Goal: Task Accomplishment & Management: Use online tool/utility

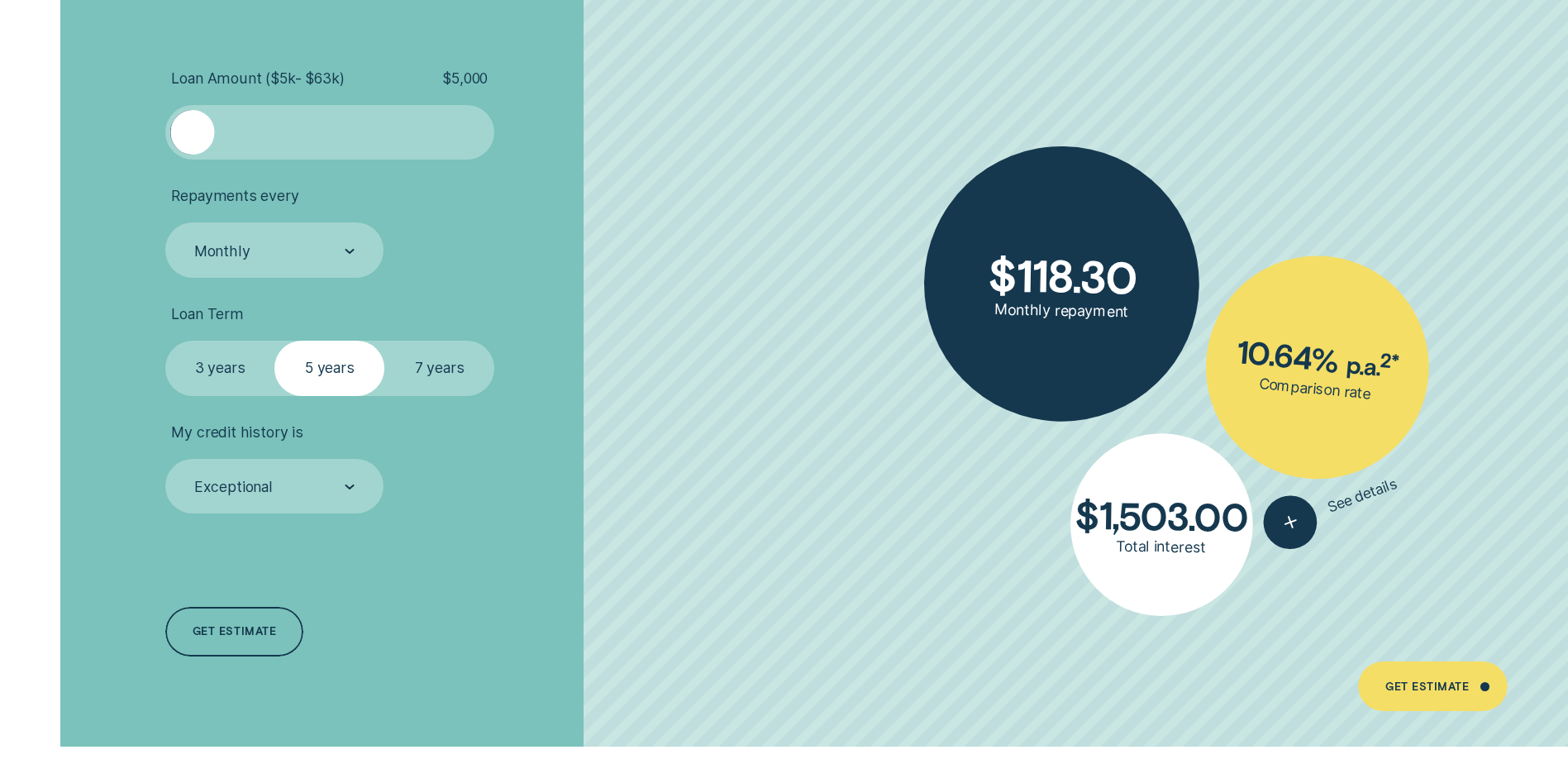
scroll to position [3802, 0]
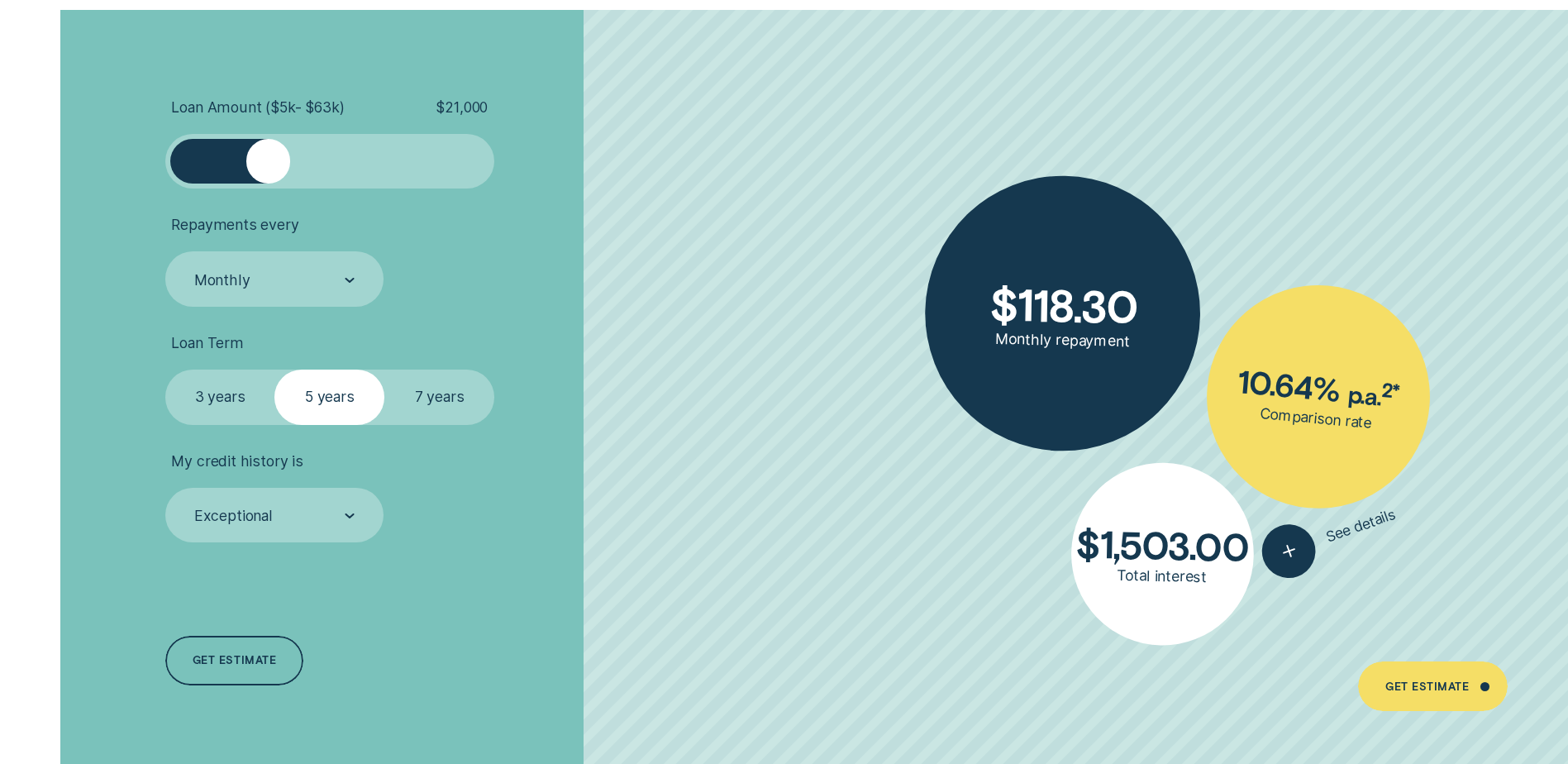
click at [268, 160] on div at bounding box center [330, 161] width 274 height 44
click at [300, 161] on div at bounding box center [330, 161] width 274 height 44
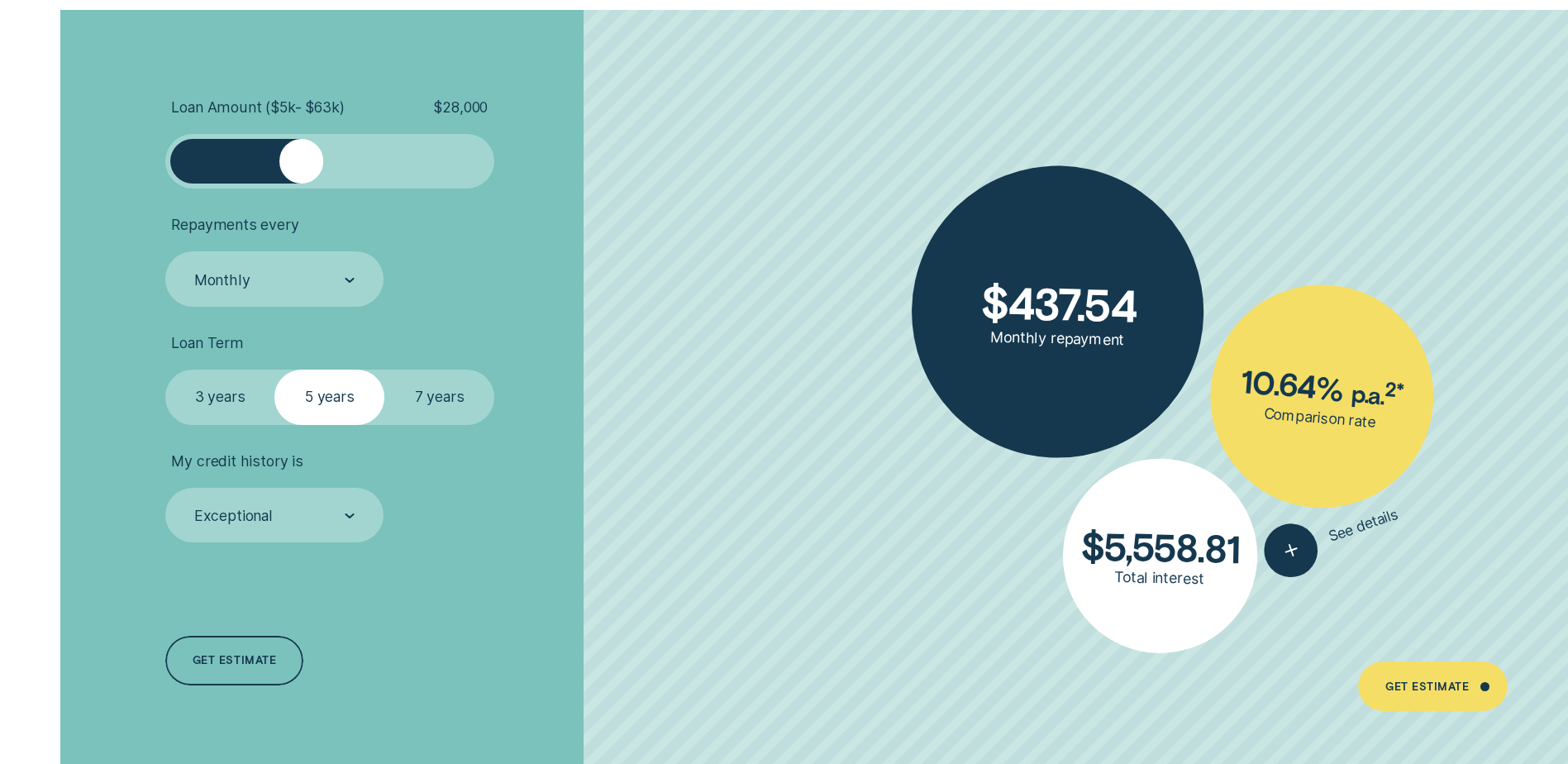
click at [317, 159] on div at bounding box center [302, 161] width 44 height 44
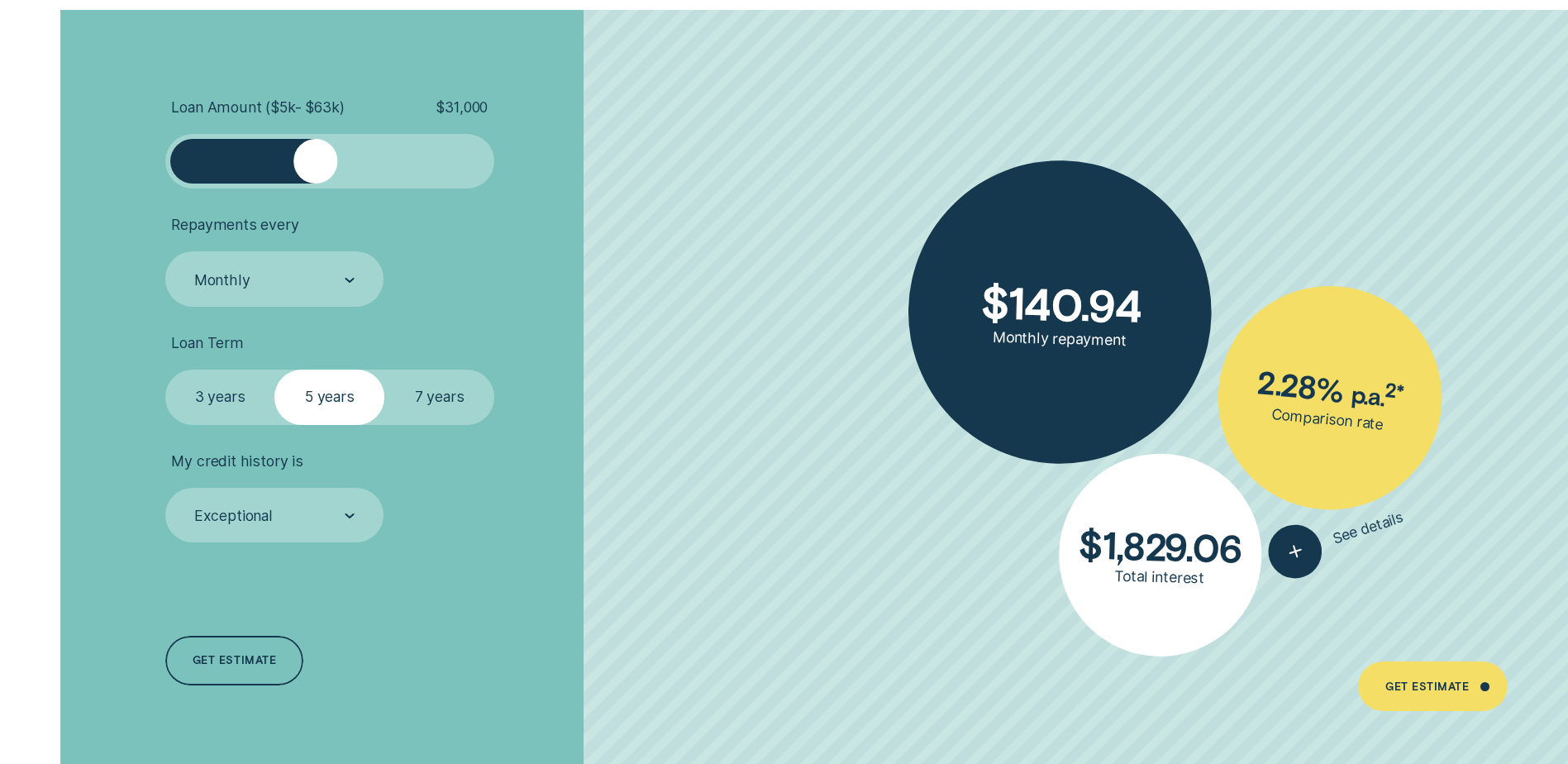
click at [304, 159] on div at bounding box center [315, 161] width 44 height 44
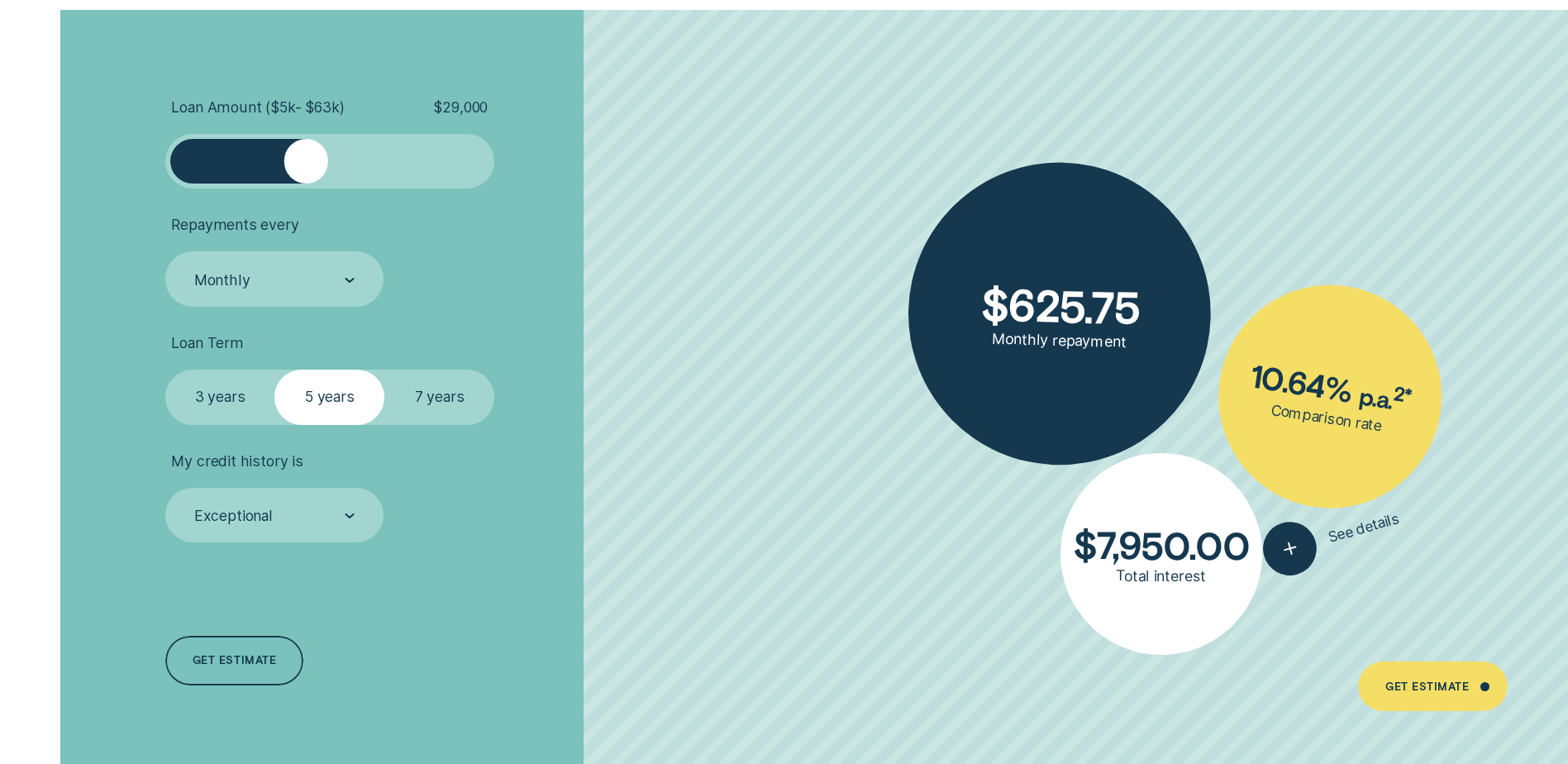
click at [320, 186] on div at bounding box center [330, 162] width 329 height 55
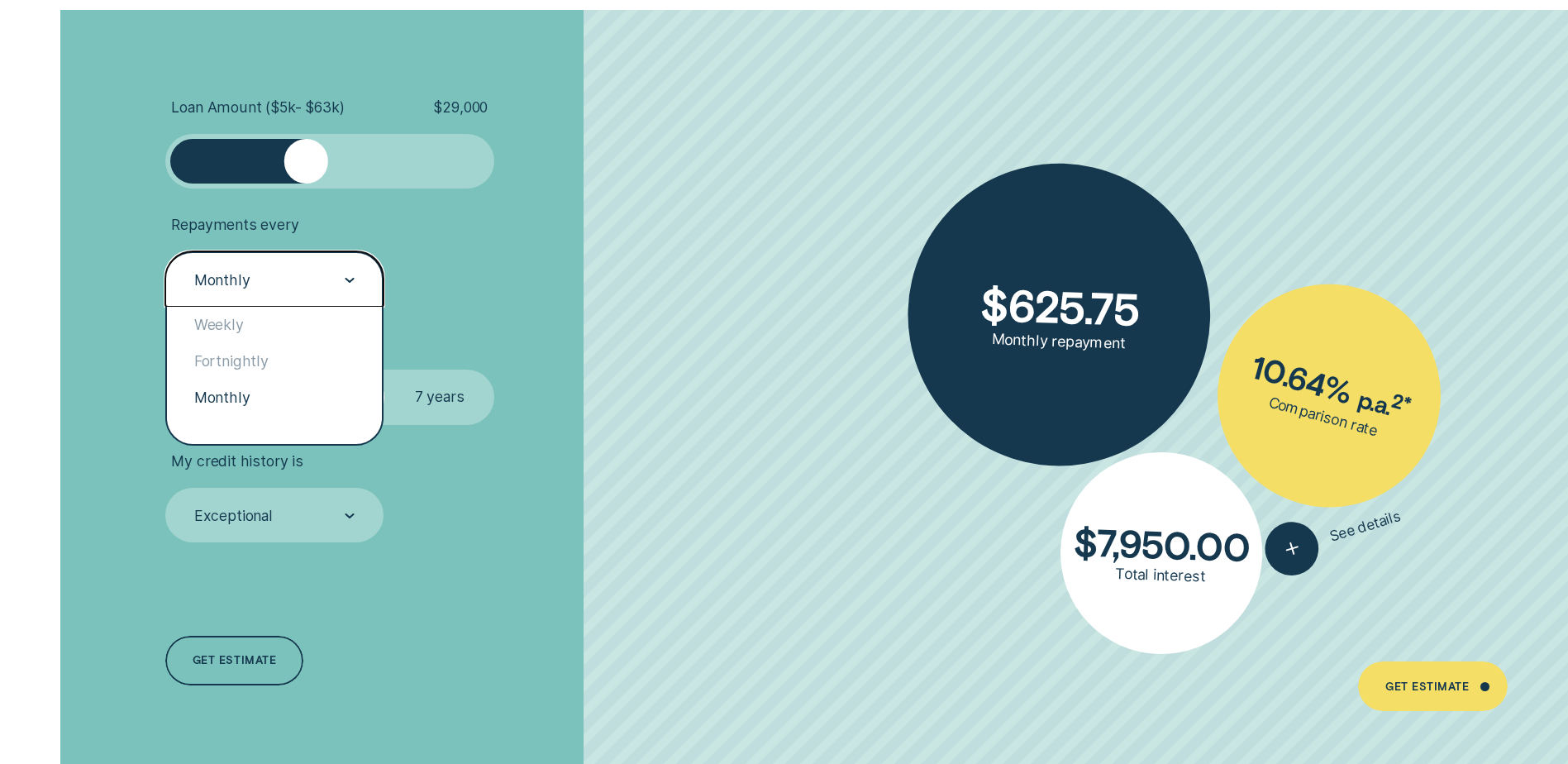
click at [308, 288] on div "Monthly" at bounding box center [273, 280] width 162 height 21
click at [254, 313] on div "Weekly" at bounding box center [274, 325] width 215 height 37
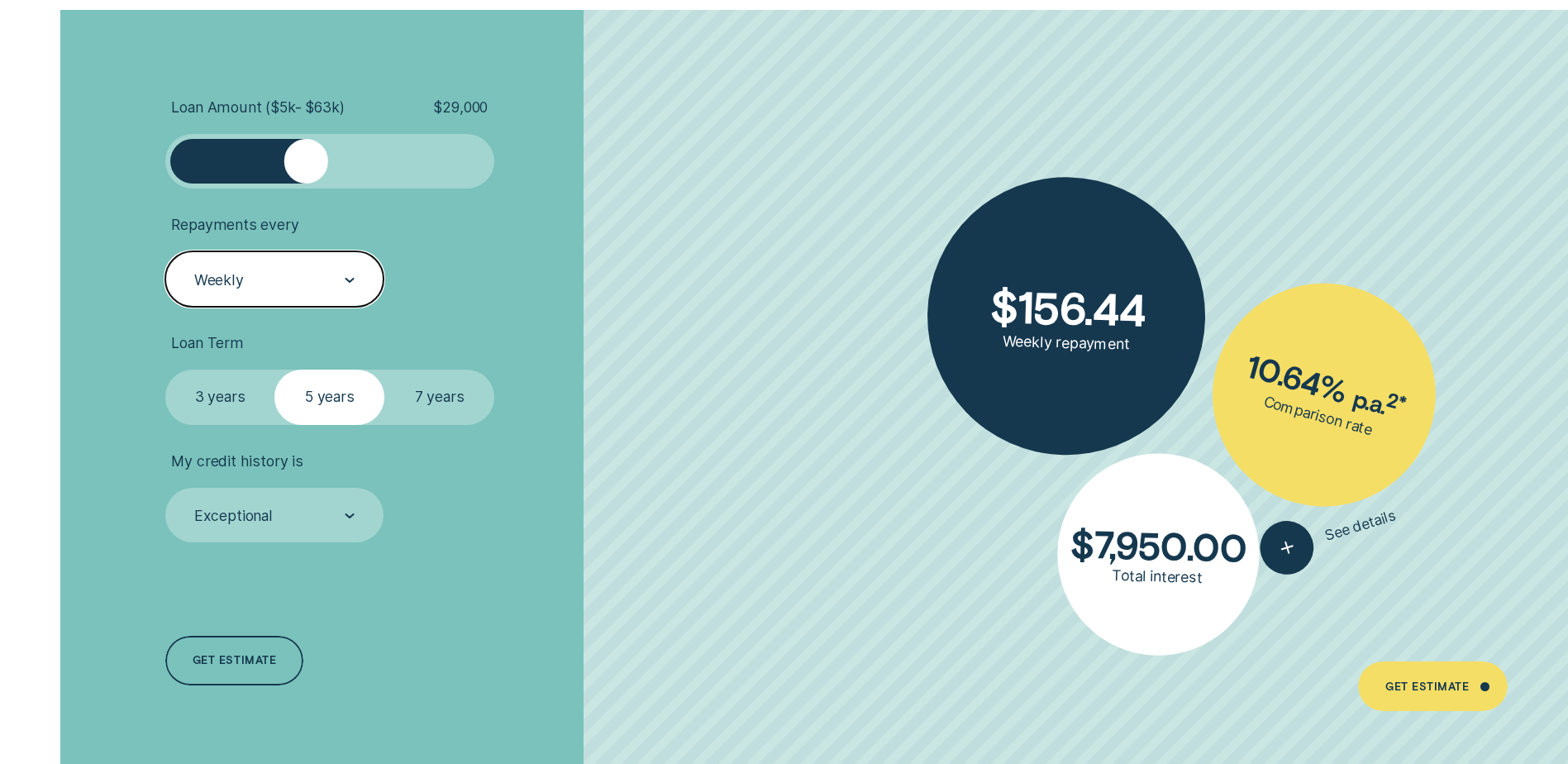
click at [407, 399] on label "7 years" at bounding box center [440, 397] width 110 height 55
click at [385, 369] on input "7 years" at bounding box center [385, 369] width 0 height 0
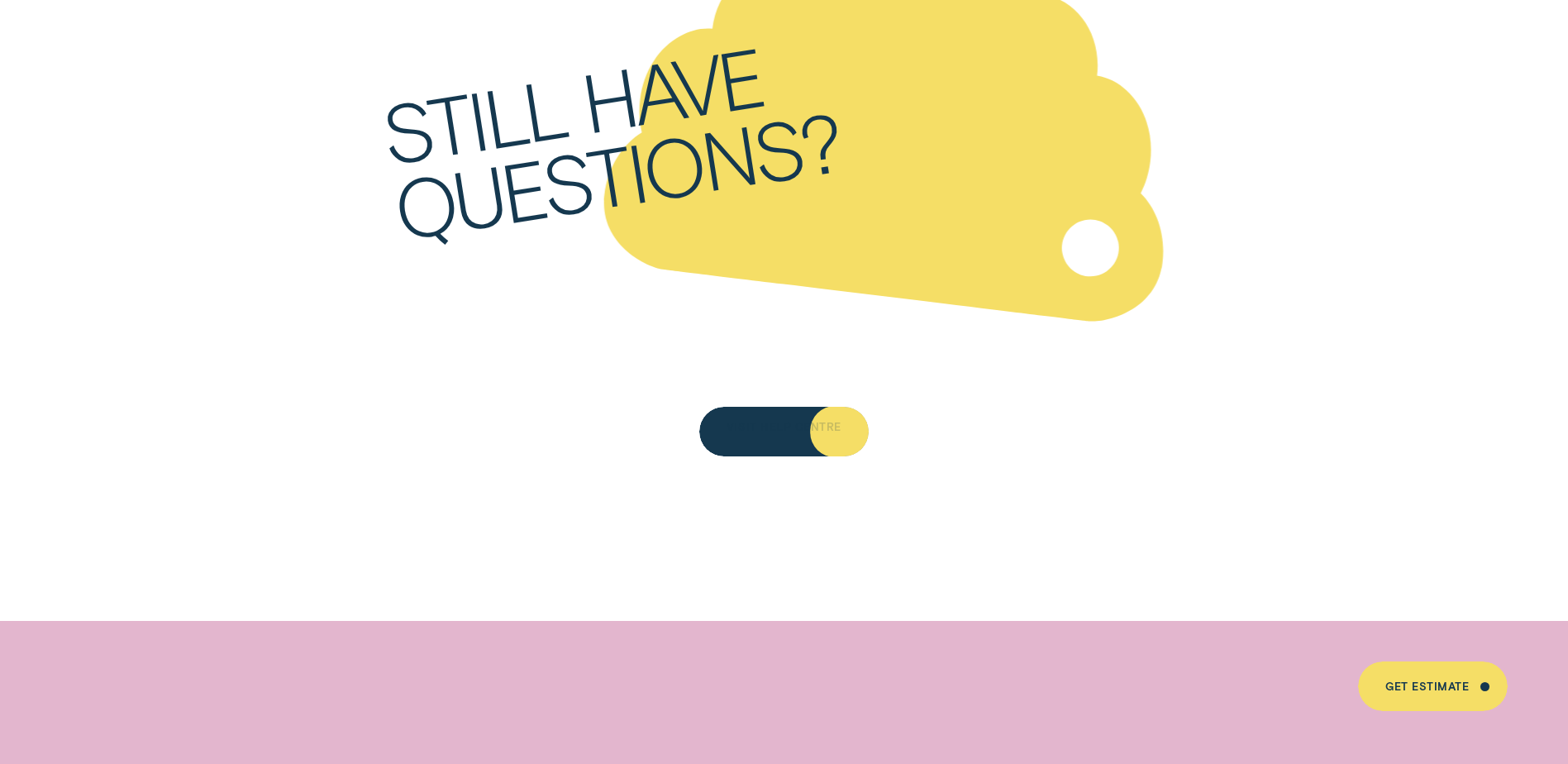
scroll to position [9422, 0]
